Goal: Information Seeking & Learning: Learn about a topic

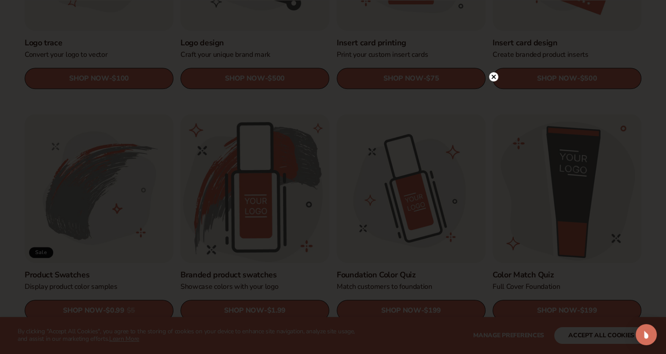
scroll to position [429, 0]
click at [494, 77] on icon at bounding box center [493, 76] width 4 height 4
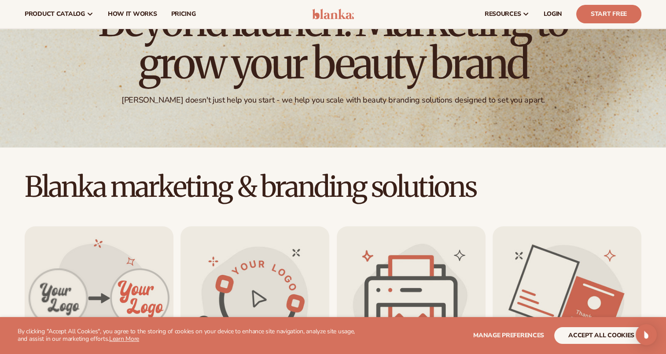
scroll to position [0, 0]
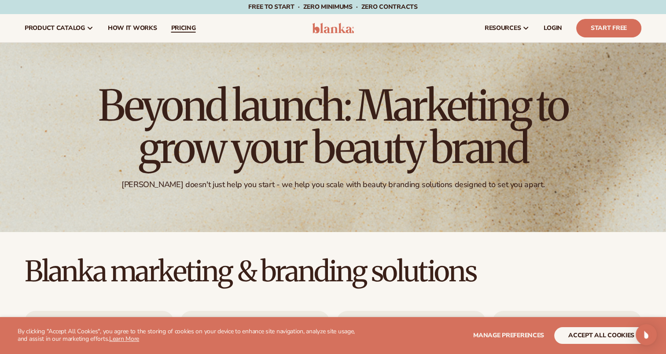
click at [176, 28] on span "pricing" at bounding box center [183, 28] width 25 height 7
